Goal: Information Seeking & Learning: Find specific fact

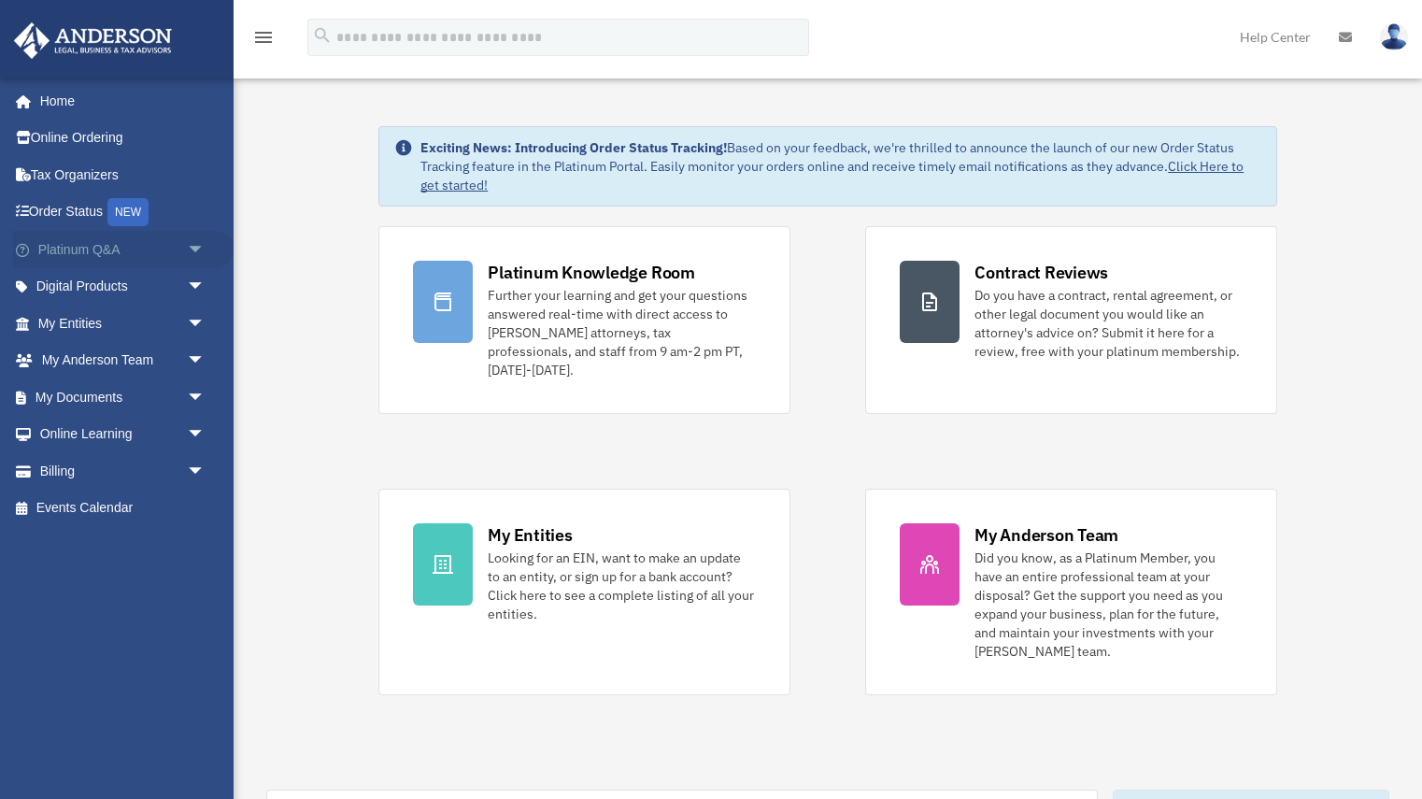
click at [134, 243] on link "Platinum Q&A arrow_drop_down" at bounding box center [123, 249] width 221 height 37
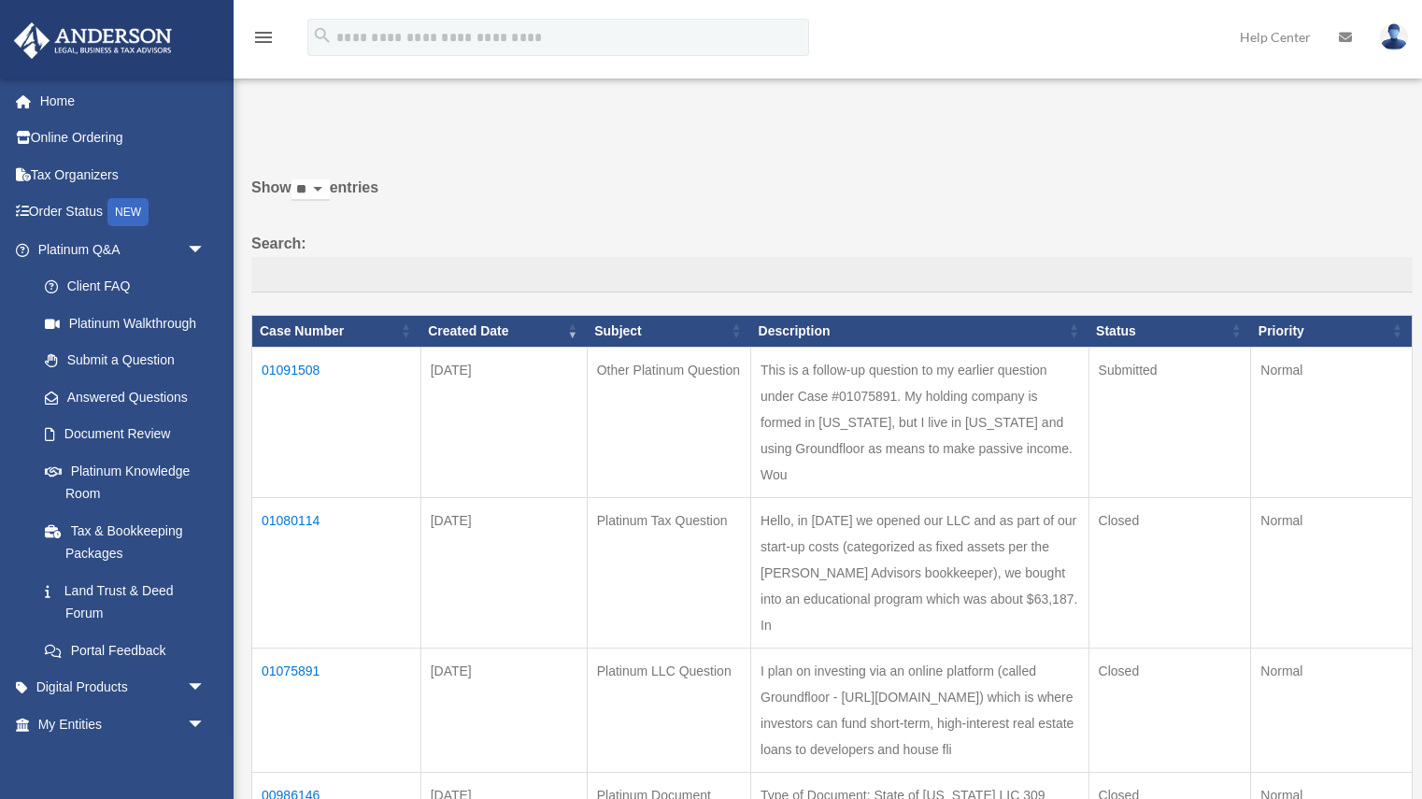
click at [321, 364] on td "01091508" at bounding box center [336, 422] width 169 height 150
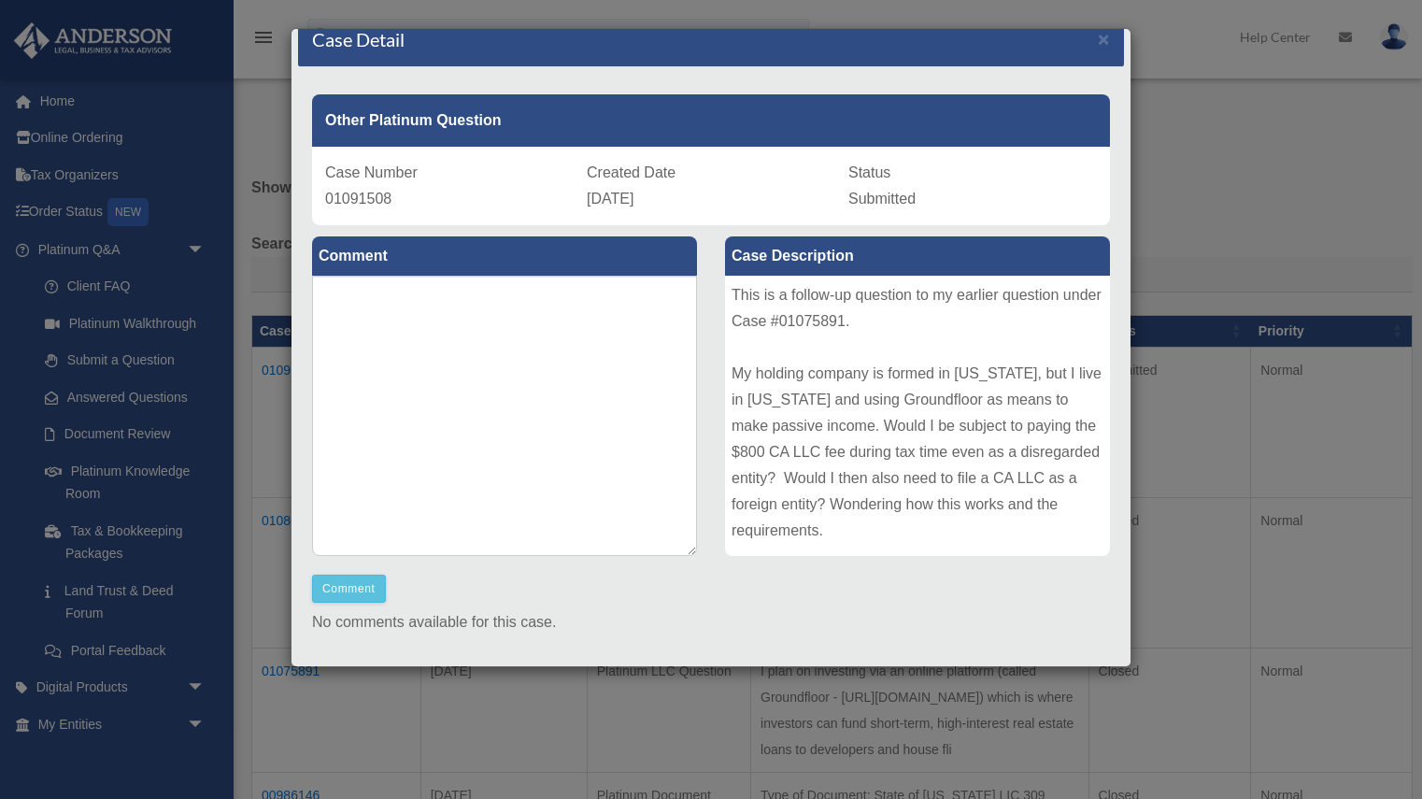
scroll to position [18, 0]
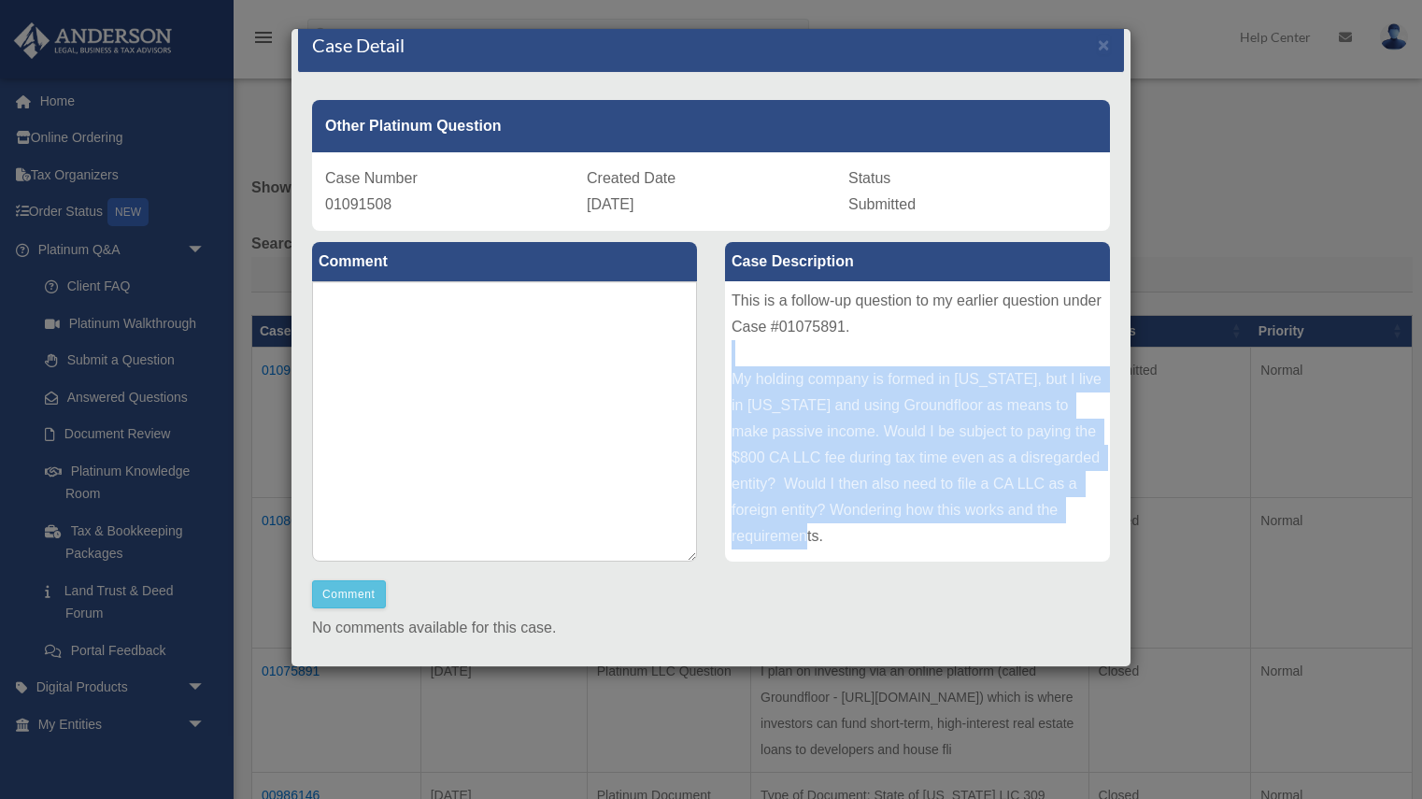
drag, startPoint x: 814, startPoint y: 340, endPoint x: 872, endPoint y: 527, distance: 195.7
click at [872, 529] on div "This is a follow-up question to my earlier question under Case #01075891. My ho…" at bounding box center [917, 421] width 385 height 280
click at [872, 527] on div "This is a follow-up question to my earlier question under Case #01075891. My ho…" at bounding box center [917, 421] width 385 height 280
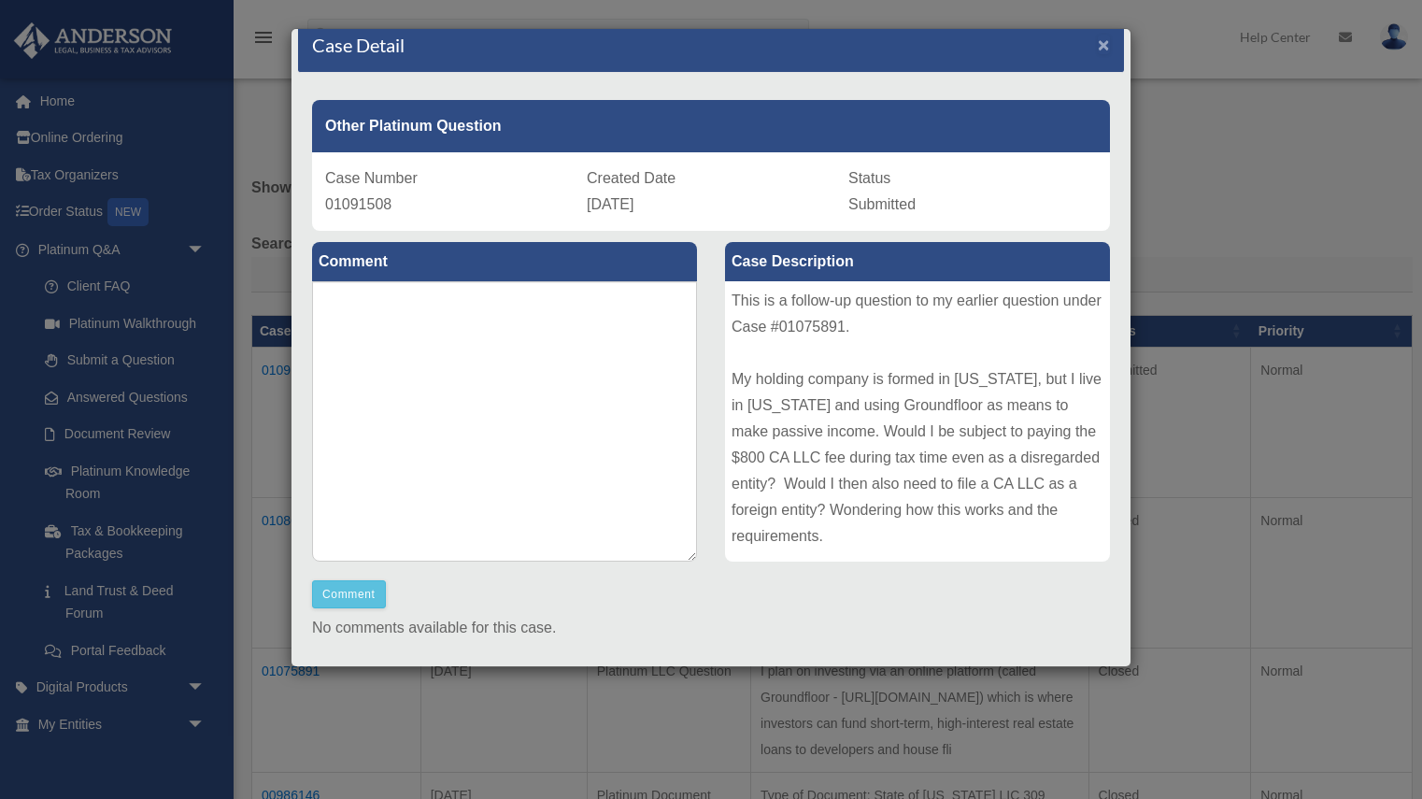
click at [1106, 50] on span "×" at bounding box center [1104, 44] width 12 height 21
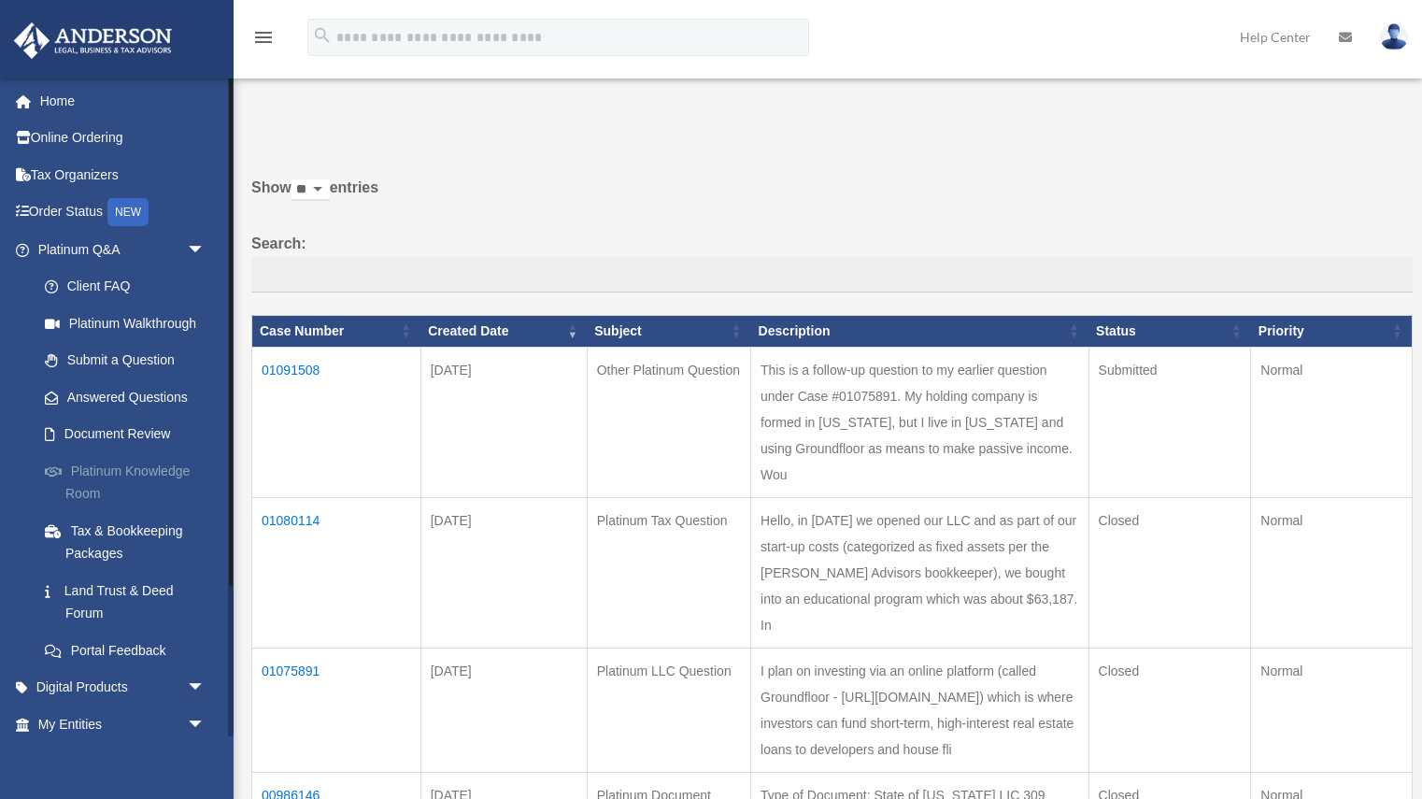
click at [131, 475] on link "Platinum Knowledge Room" at bounding box center [129, 482] width 207 height 60
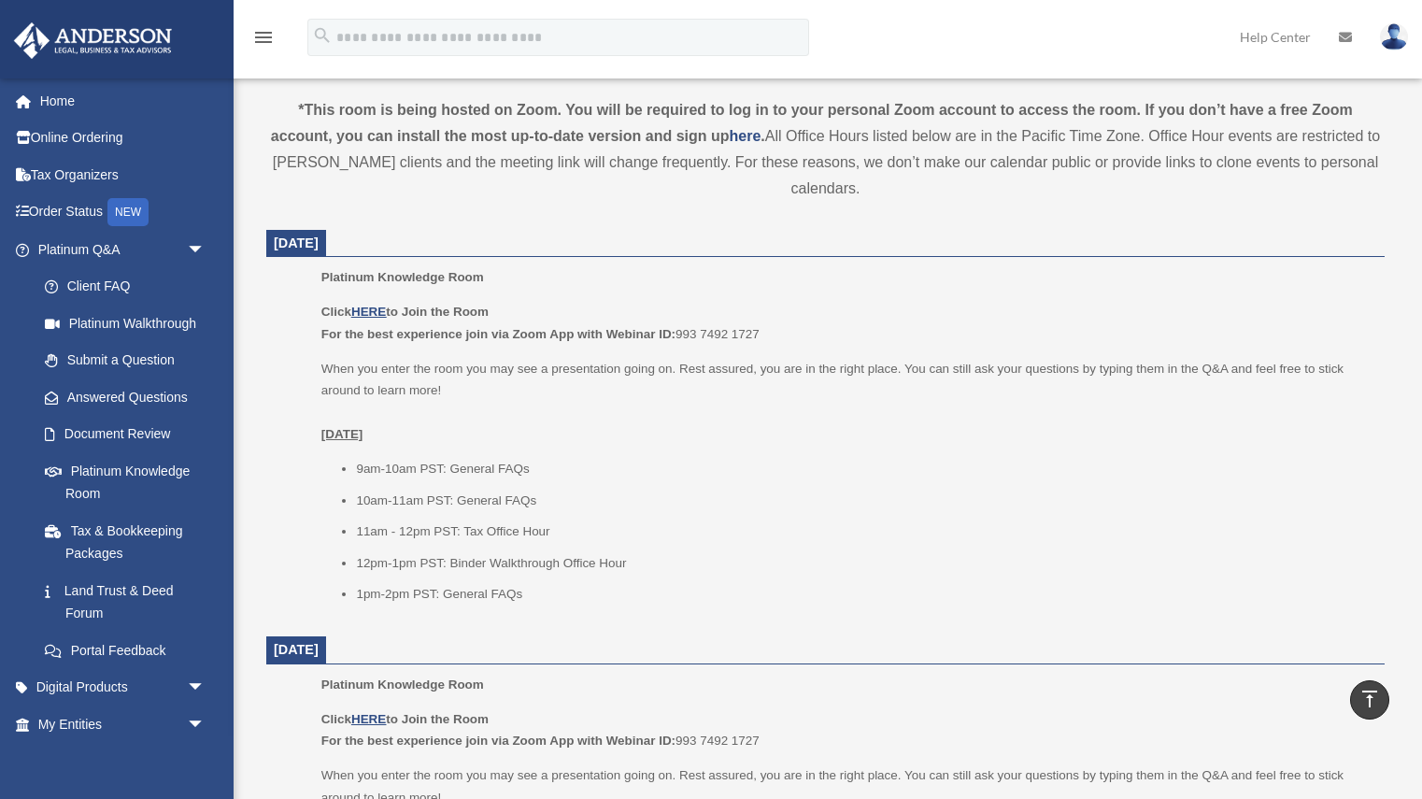
scroll to position [621, 0]
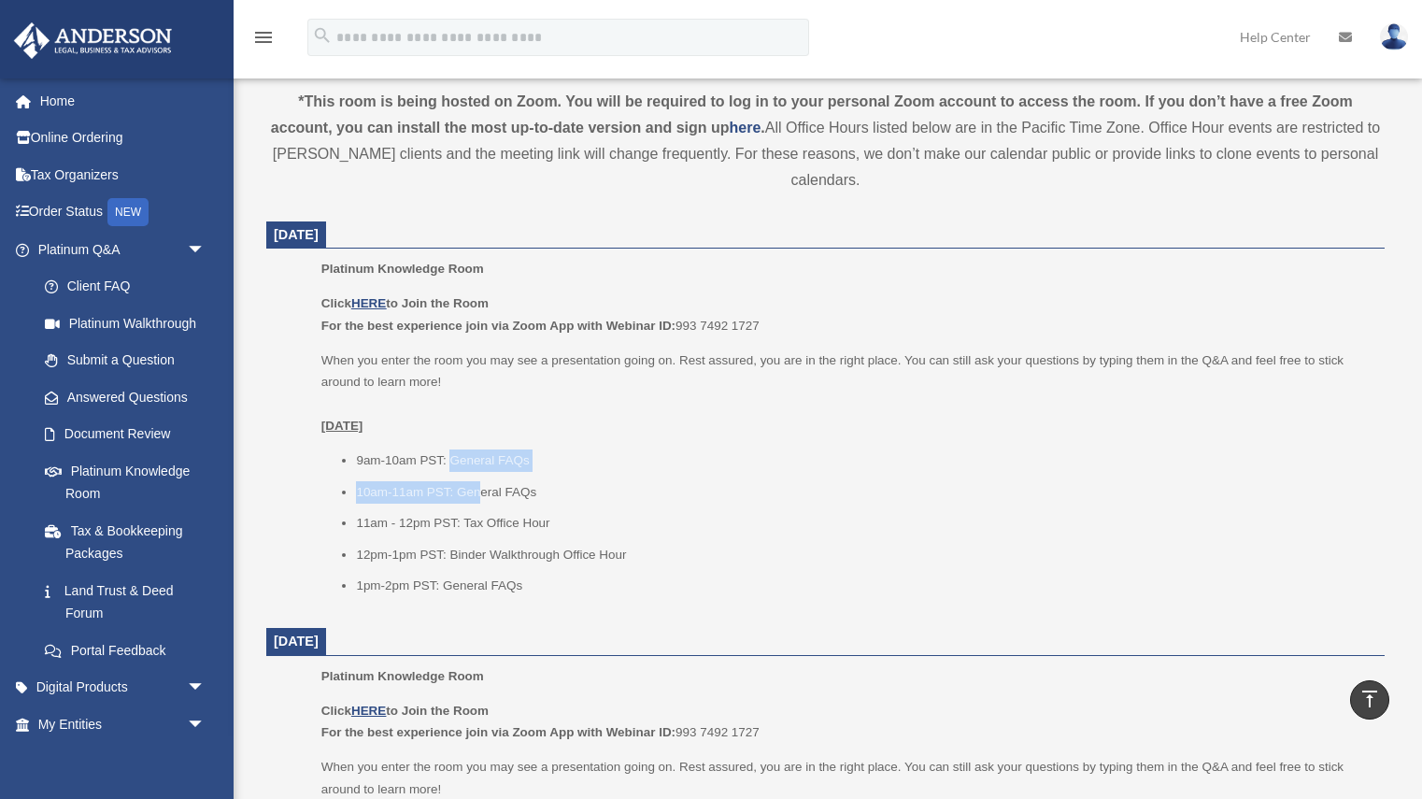
drag, startPoint x: 450, startPoint y: 459, endPoint x: 481, endPoint y: 494, distance: 47.0
click at [481, 495] on ul "9am-10am PST: General FAQs 10am-11am PST: General FAQs 11am - 12pm PST: Tax Off…" at bounding box center [847, 524] width 1051 height 148
click at [511, 496] on li "10am-11am PST: General FAQs" at bounding box center [864, 492] width 1016 height 22
drag, startPoint x: 504, startPoint y: 496, endPoint x: 422, endPoint y: 451, distance: 92.9
click at [422, 451] on ul "9am-10am PST: General FAQs 10am-11am PST: General FAQs 11am - 12pm PST: Tax Off…" at bounding box center [847, 524] width 1051 height 148
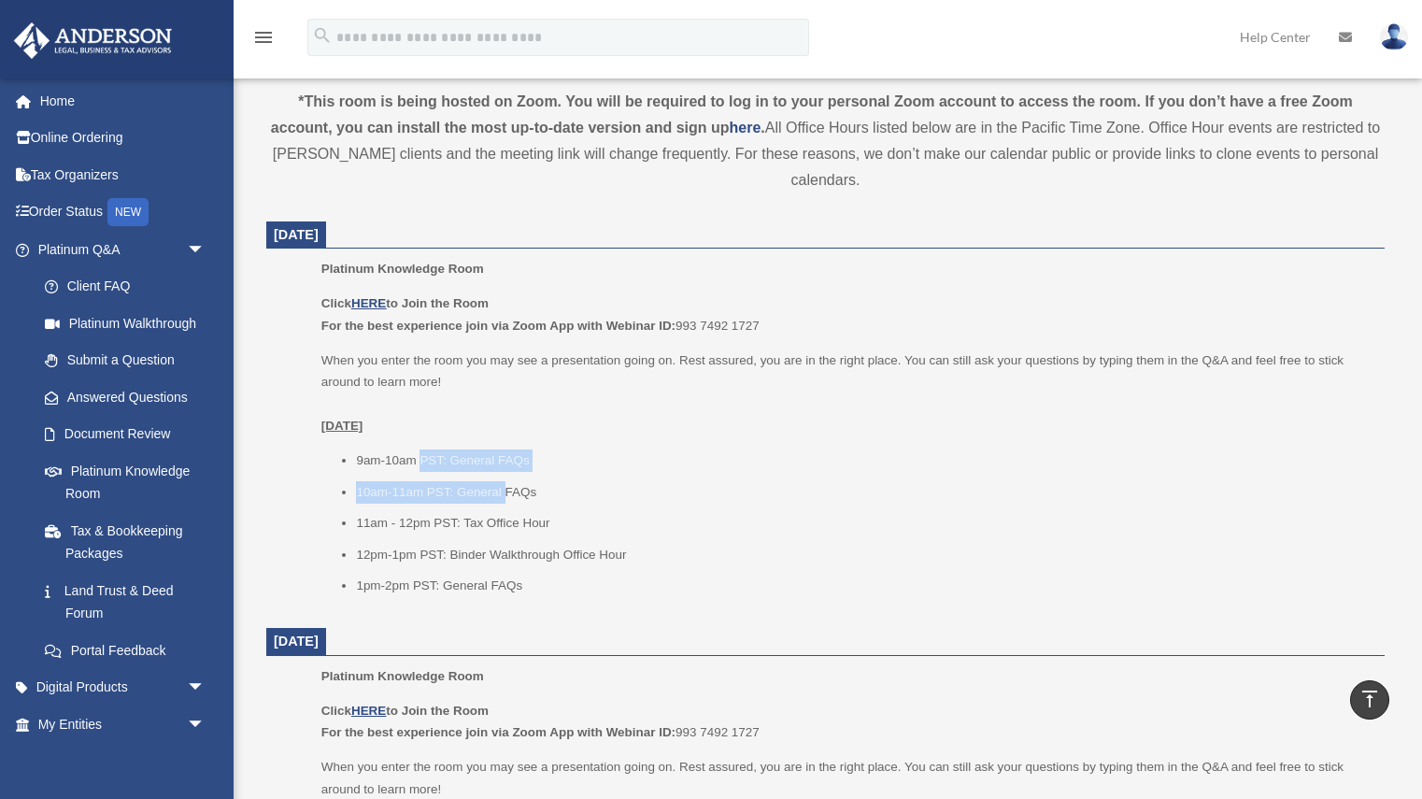
click at [422, 451] on li "9am-10am PST: General FAQs" at bounding box center [864, 461] width 1016 height 22
drag, startPoint x: 403, startPoint y: 452, endPoint x: 494, endPoint y: 496, distance: 101.6
click at [494, 496] on ul "9am-10am PST: General FAQs 10am-11am PST: General FAQs 11am - 12pm PST: Tax Off…" at bounding box center [847, 524] width 1051 height 148
click at [494, 496] on li "10am-11am PST: General FAQs" at bounding box center [864, 492] width 1016 height 22
drag, startPoint x: 497, startPoint y: 496, endPoint x: 436, endPoint y: 468, distance: 67.8
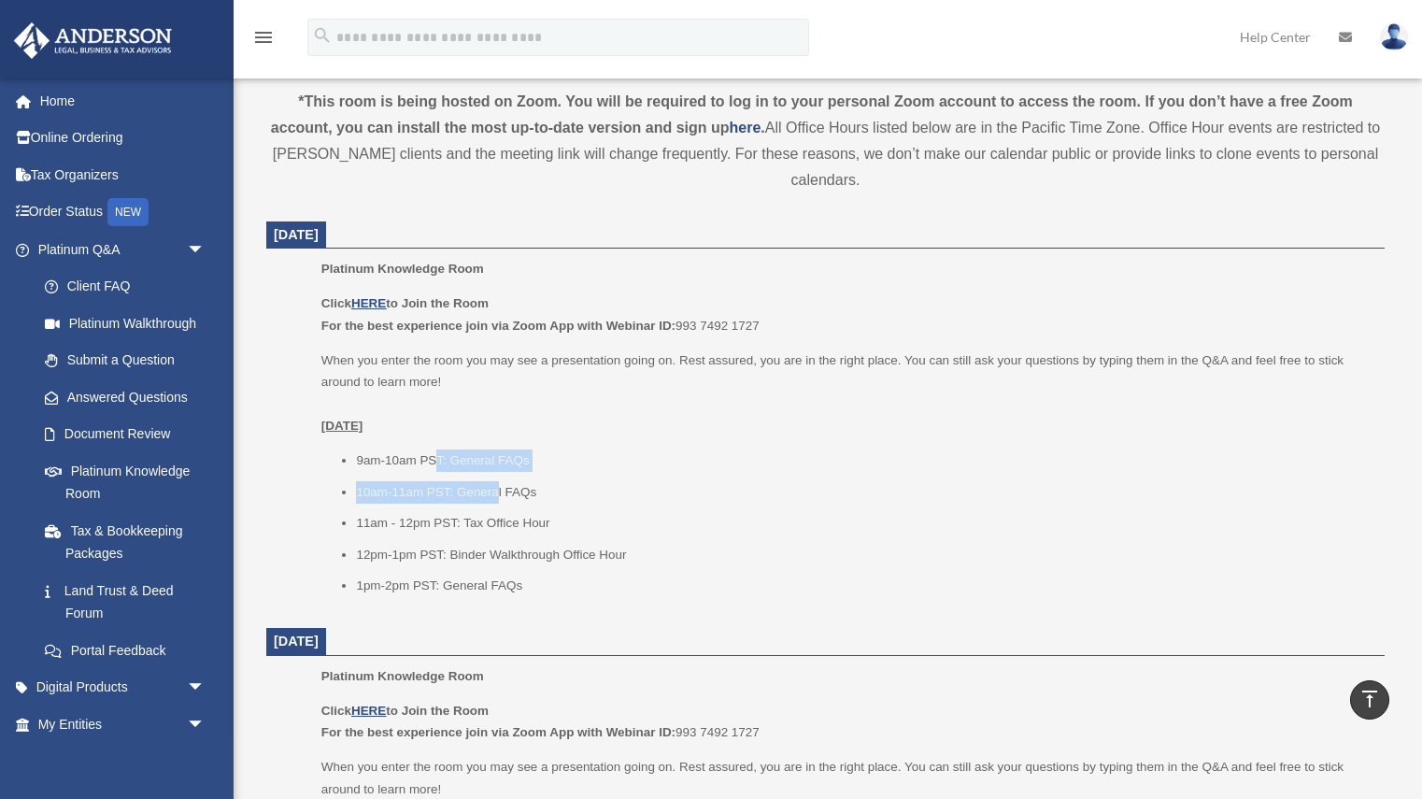
click at [436, 468] on ul "9am-10am PST: General FAQs 10am-11am PST: General FAQs 11am - 12pm PST: Tax Off…" at bounding box center [847, 524] width 1051 height 148
click at [436, 468] on li "9am-10am PST: General FAQs" at bounding box center [864, 461] width 1016 height 22
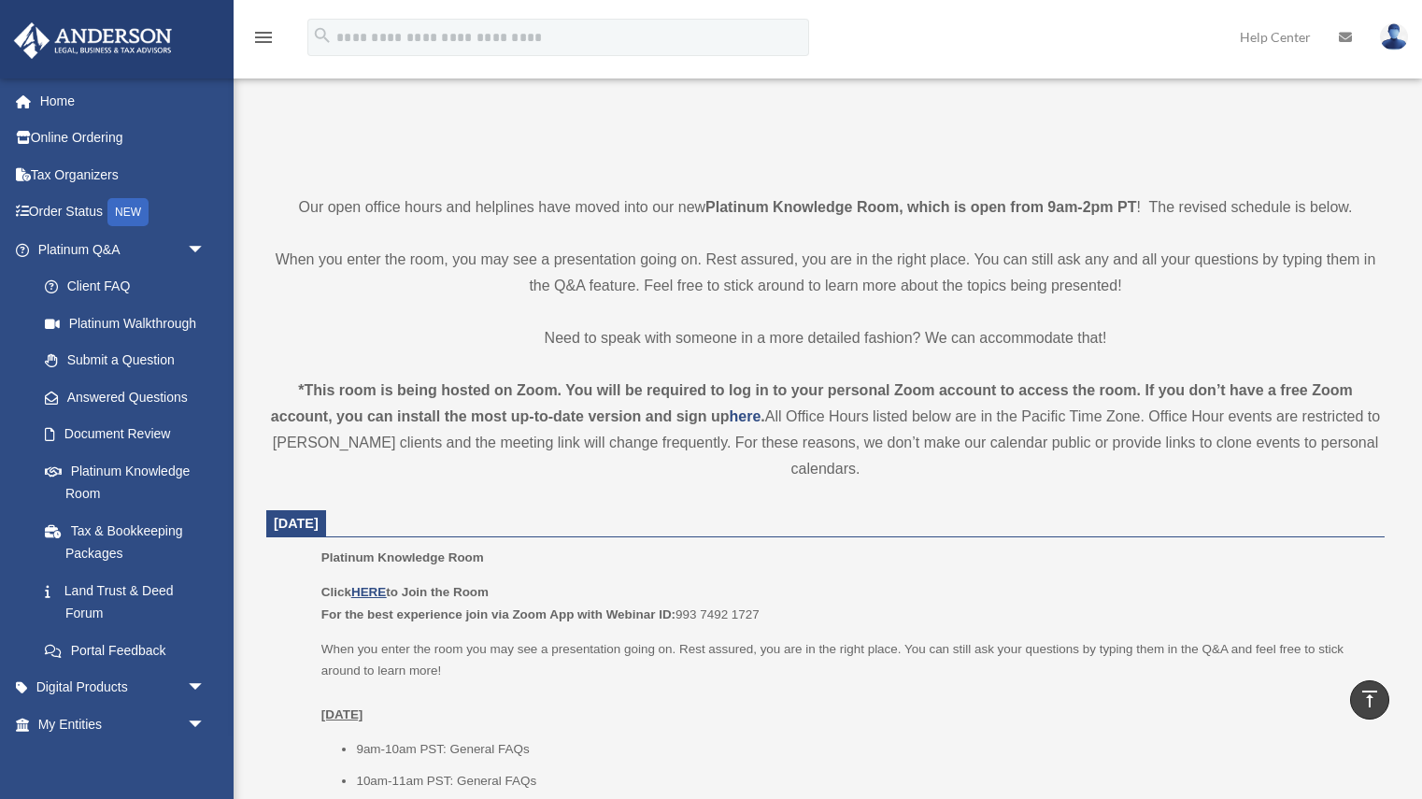
scroll to position [321, 0]
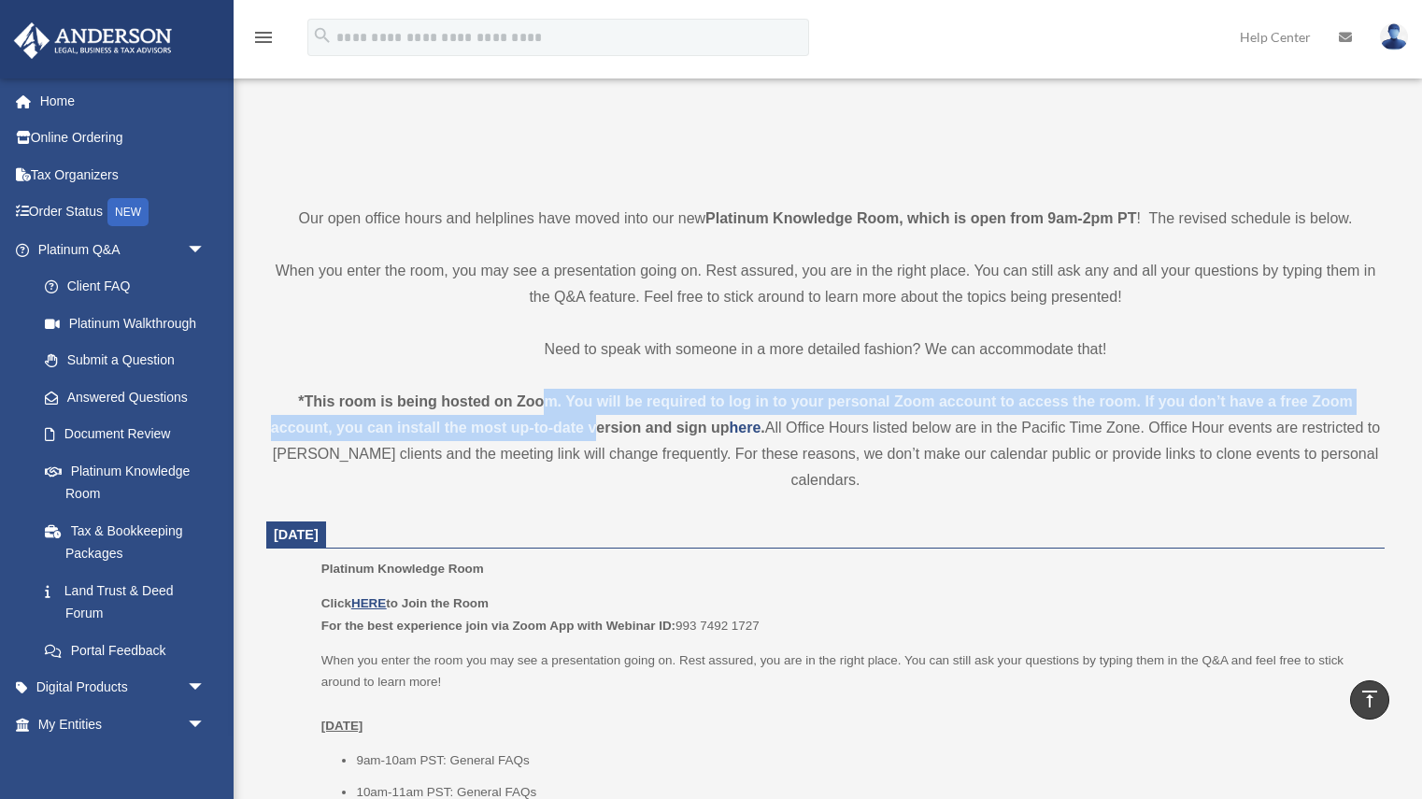
drag, startPoint x: 547, startPoint y: 404, endPoint x: 590, endPoint y: 421, distance: 46.2
click at [590, 421] on strong "*This room is being hosted on Zoom. You will be required to log in to your pers…" at bounding box center [812, 414] width 1082 height 42
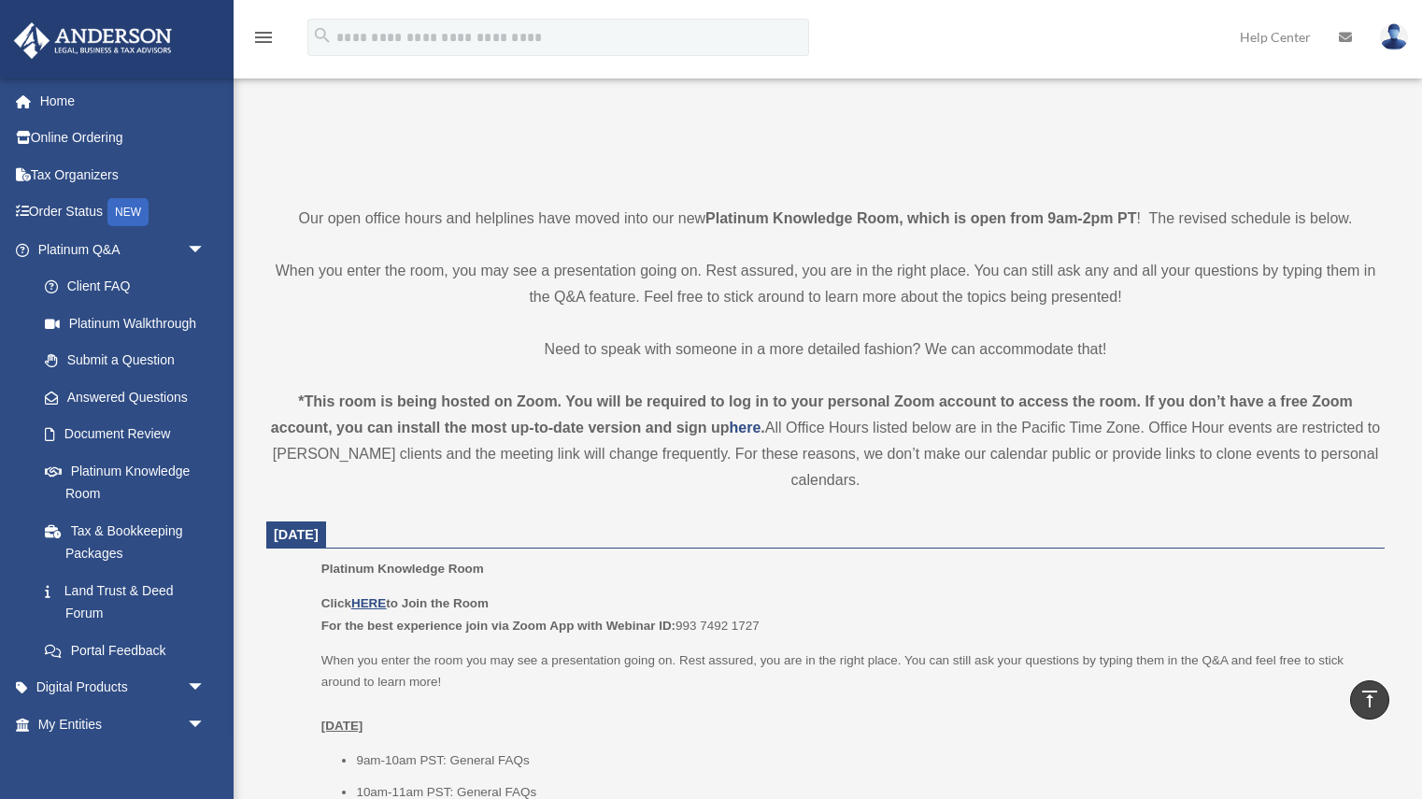
click at [627, 435] on strong "*This room is being hosted on Zoom. You will be required to log in to your pers…" at bounding box center [812, 414] width 1082 height 42
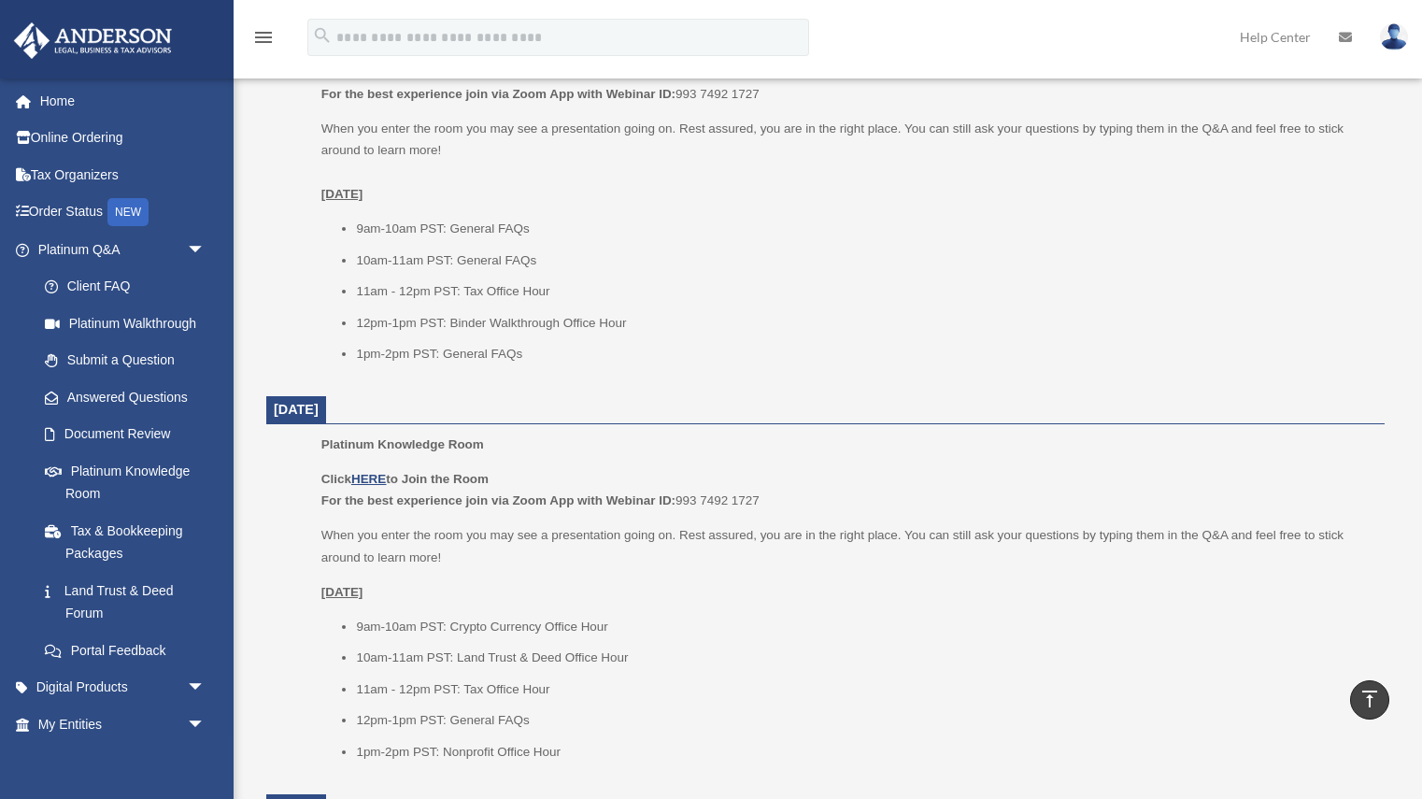
scroll to position [972, 0]
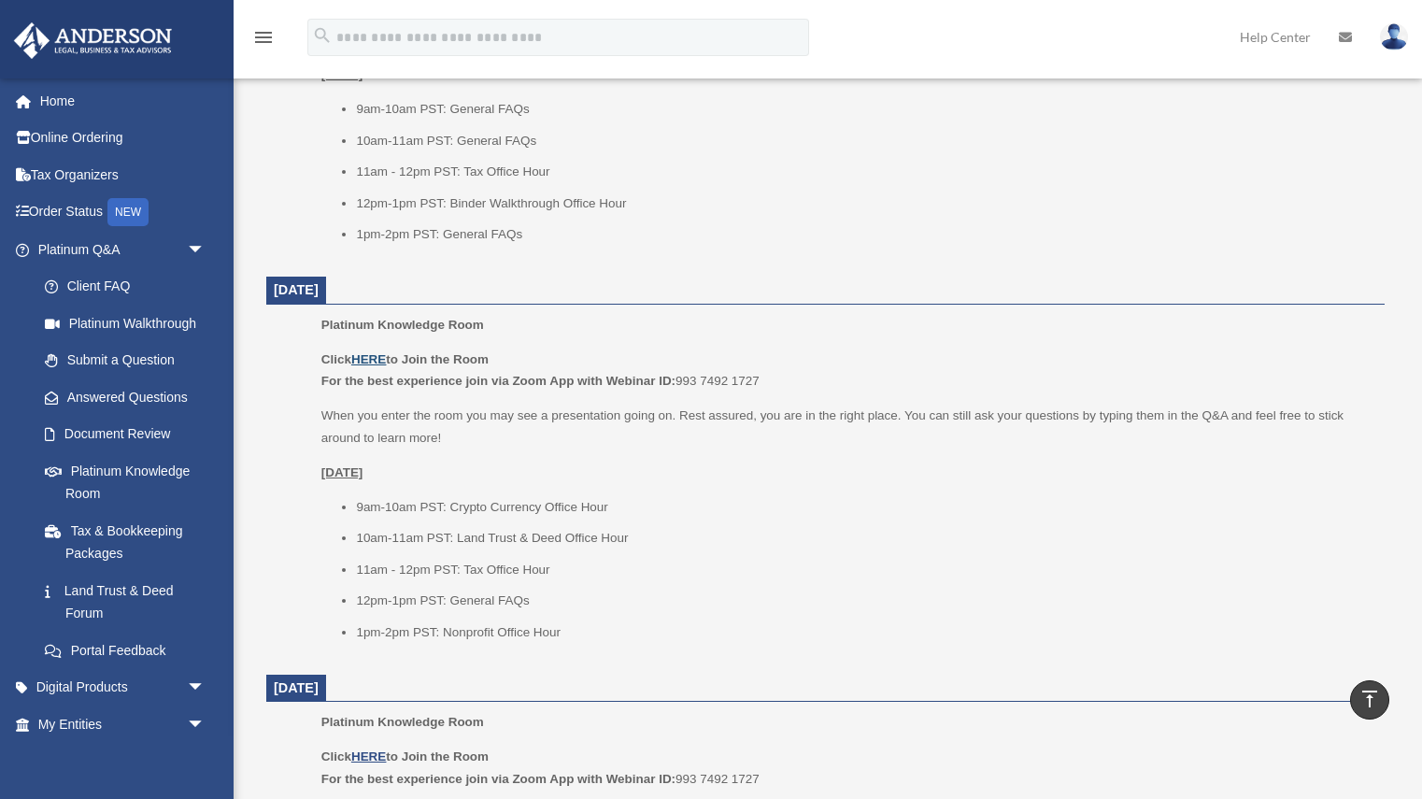
click at [373, 362] on u "HERE" at bounding box center [368, 359] width 35 height 14
click at [136, 403] on link "Answered Questions" at bounding box center [129, 397] width 207 height 37
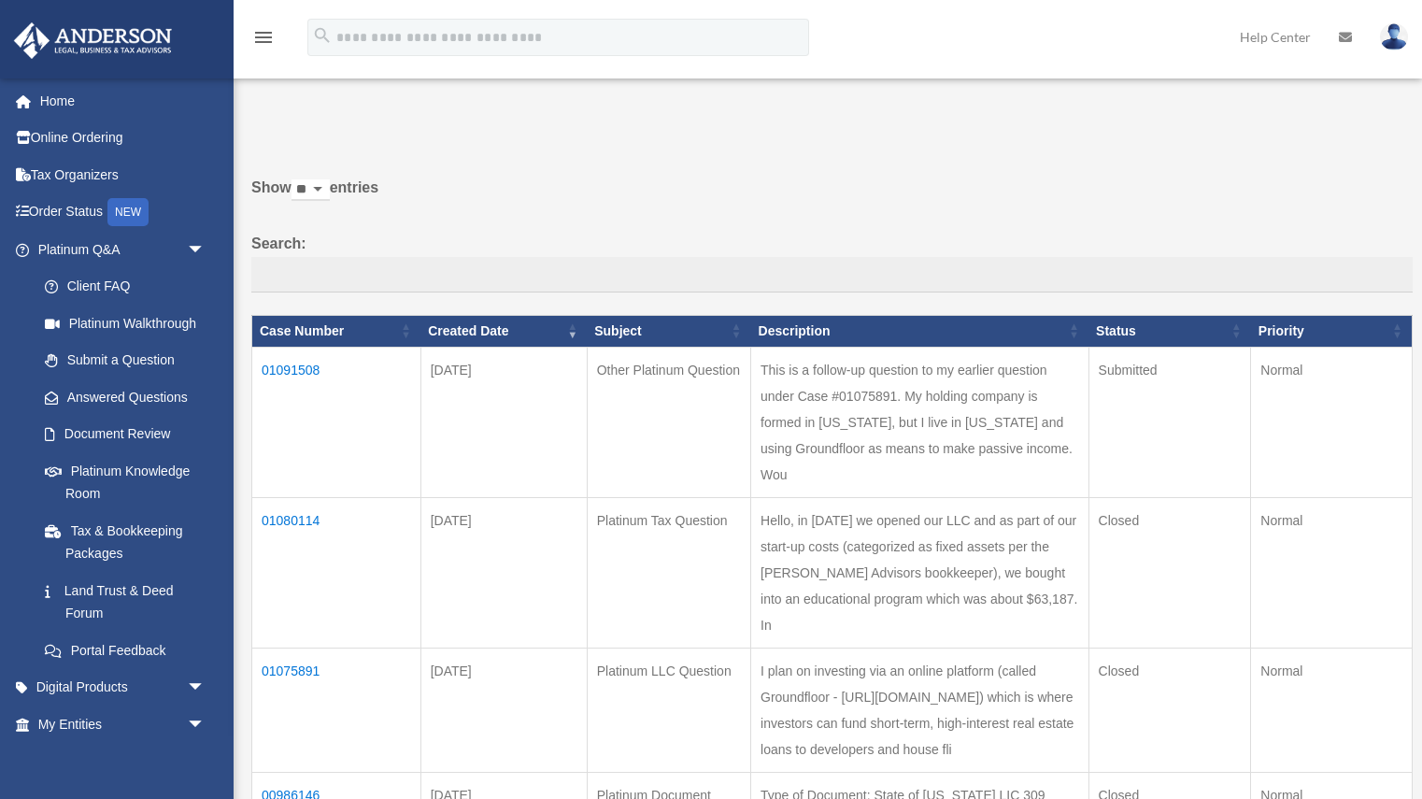
click at [305, 368] on td "01091508" at bounding box center [336, 422] width 169 height 150
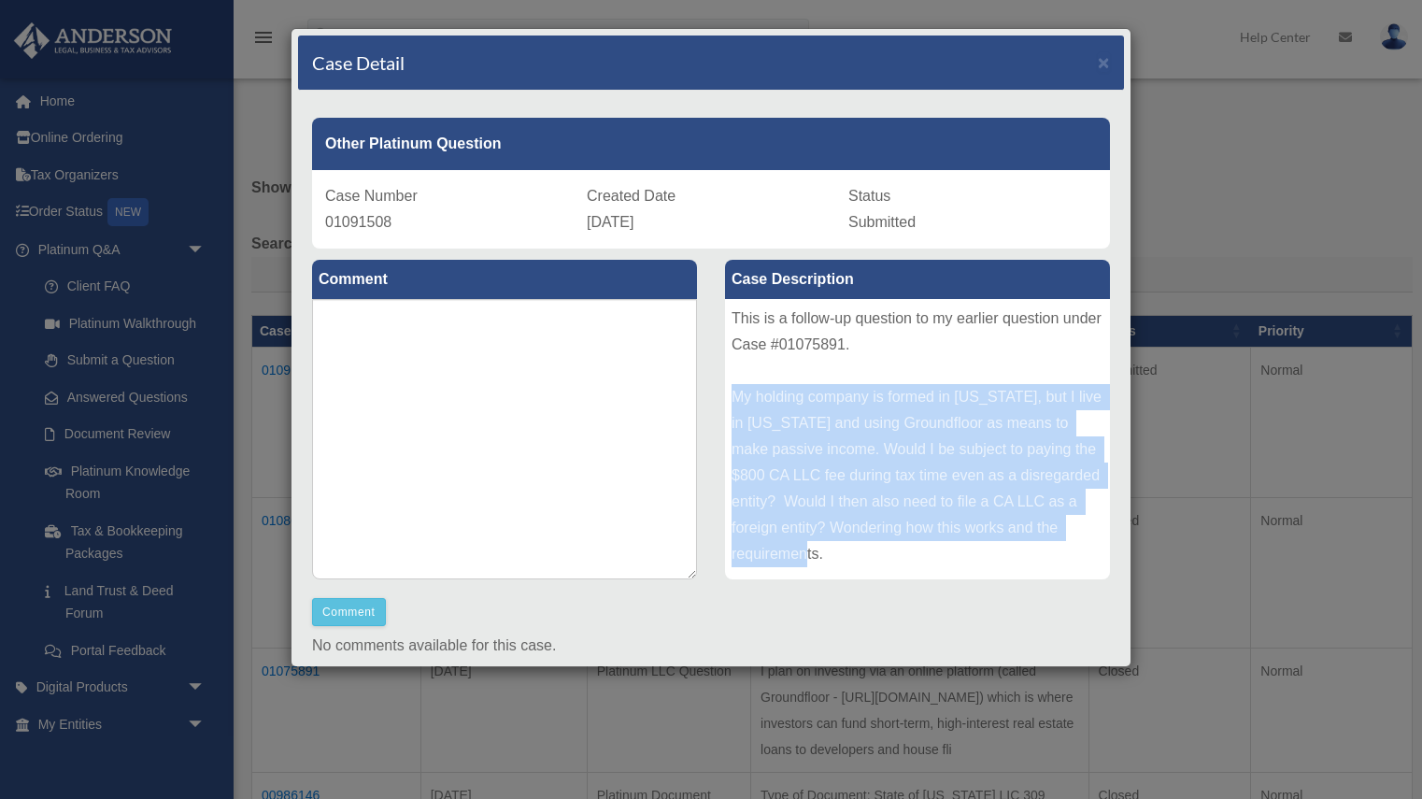
drag, startPoint x: 841, startPoint y: 565, endPoint x: 727, endPoint y: 402, distance: 199.4
click at [727, 402] on div "This is a follow-up question to my earlier question under Case #01075891. My ho…" at bounding box center [917, 439] width 385 height 280
copy div "My holding company is formed in [US_STATE], but I live in [US_STATE] and using …"
